Goal: Information Seeking & Learning: Learn about a topic

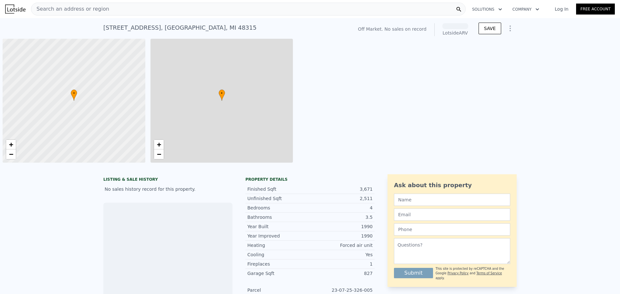
scroll to position [0, 3]
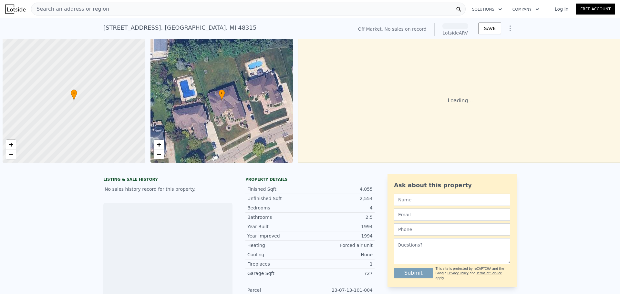
scroll to position [0, 3]
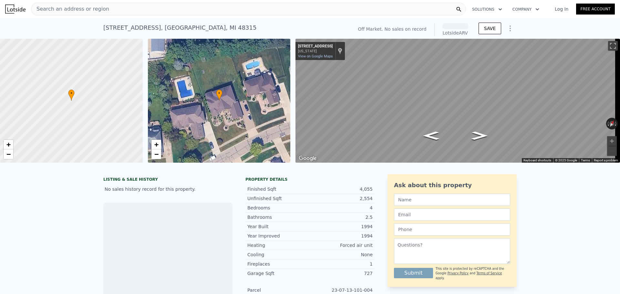
drag, startPoint x: 238, startPoint y: 163, endPoint x: 256, endPoint y: 81, distance: 84.0
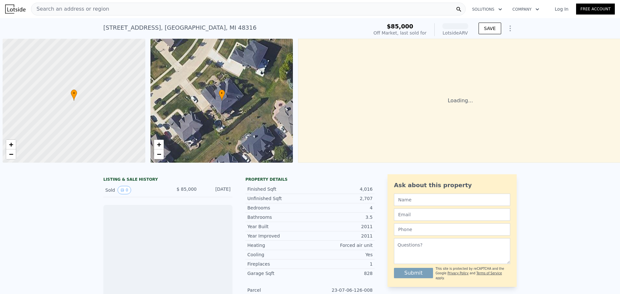
scroll to position [0, 3]
